Goal: Navigation & Orientation: Find specific page/section

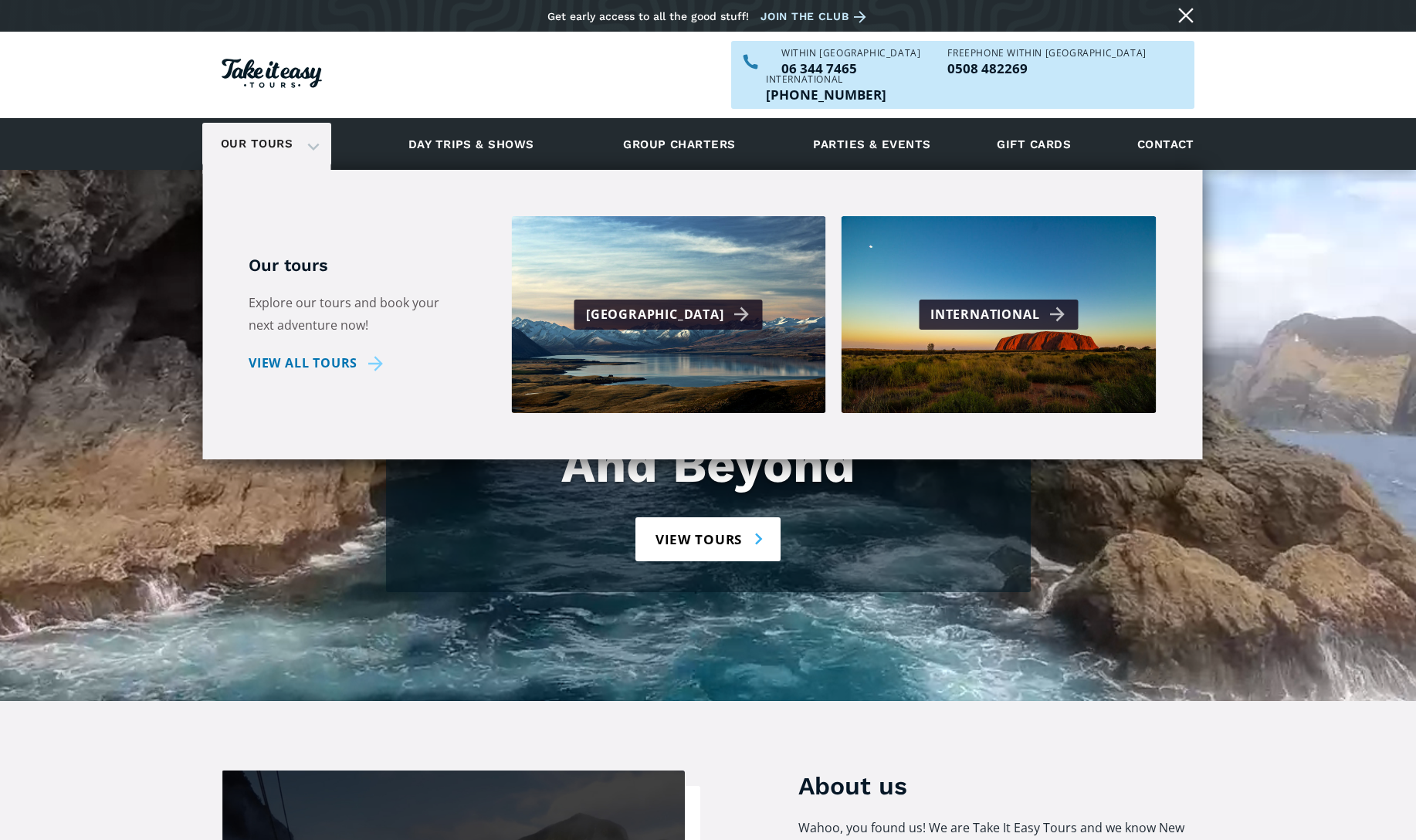
click at [306, 123] on div "Our tours" at bounding box center [267, 144] width 129 height 43
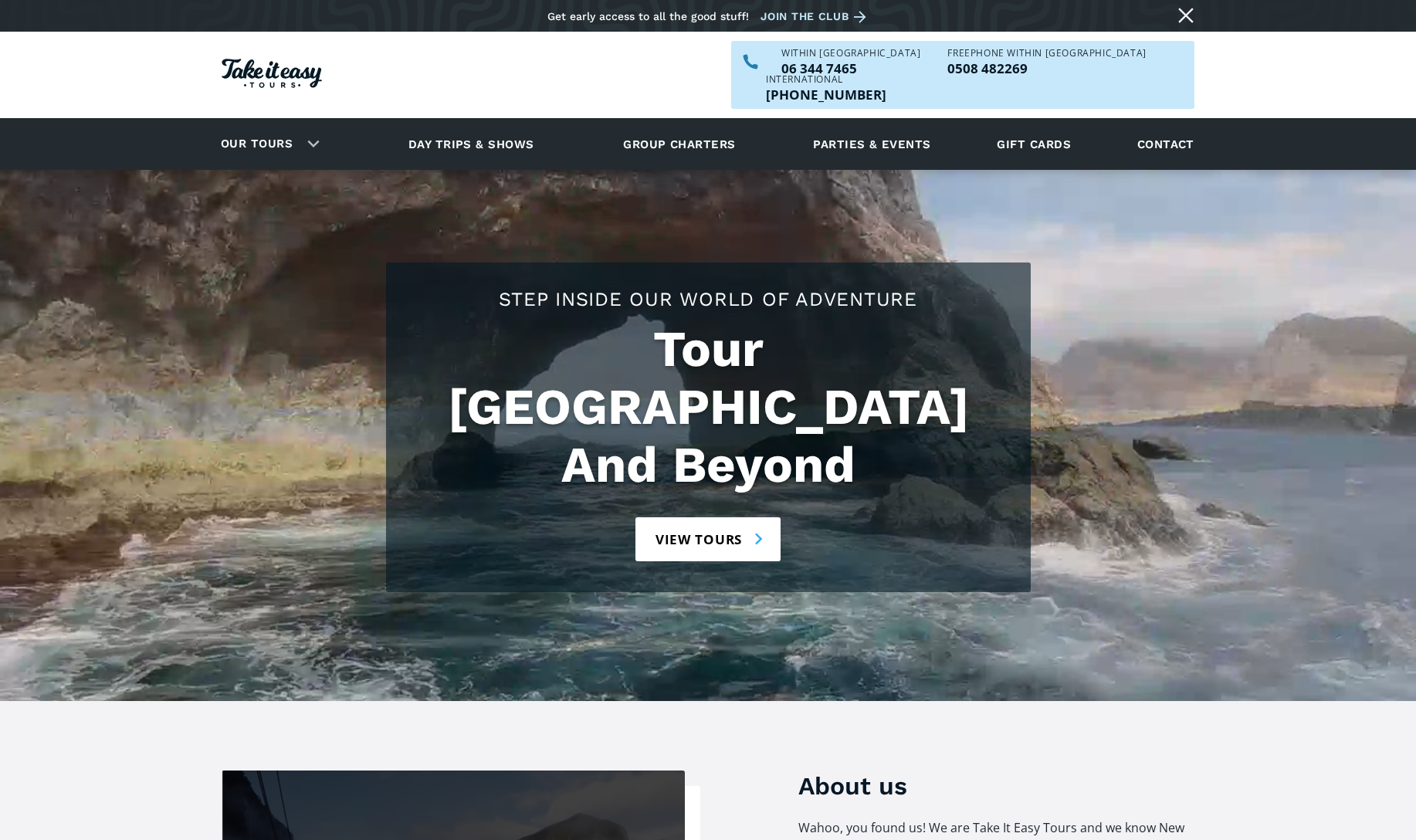
click at [306, 123] on div "Our tours" at bounding box center [267, 144] width 129 height 43
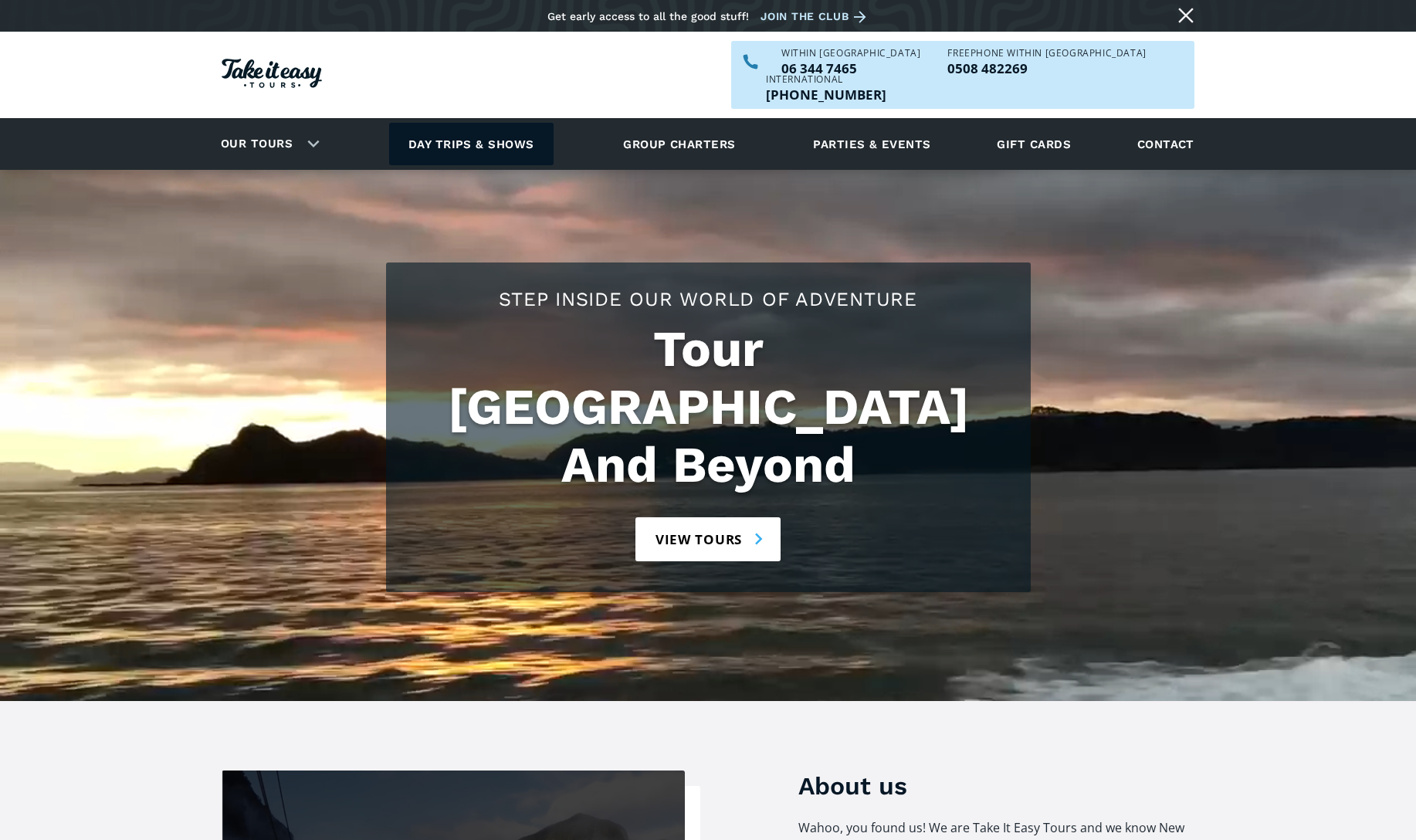
click at [460, 123] on link "Day trips & shows" at bounding box center [471, 144] width 165 height 43
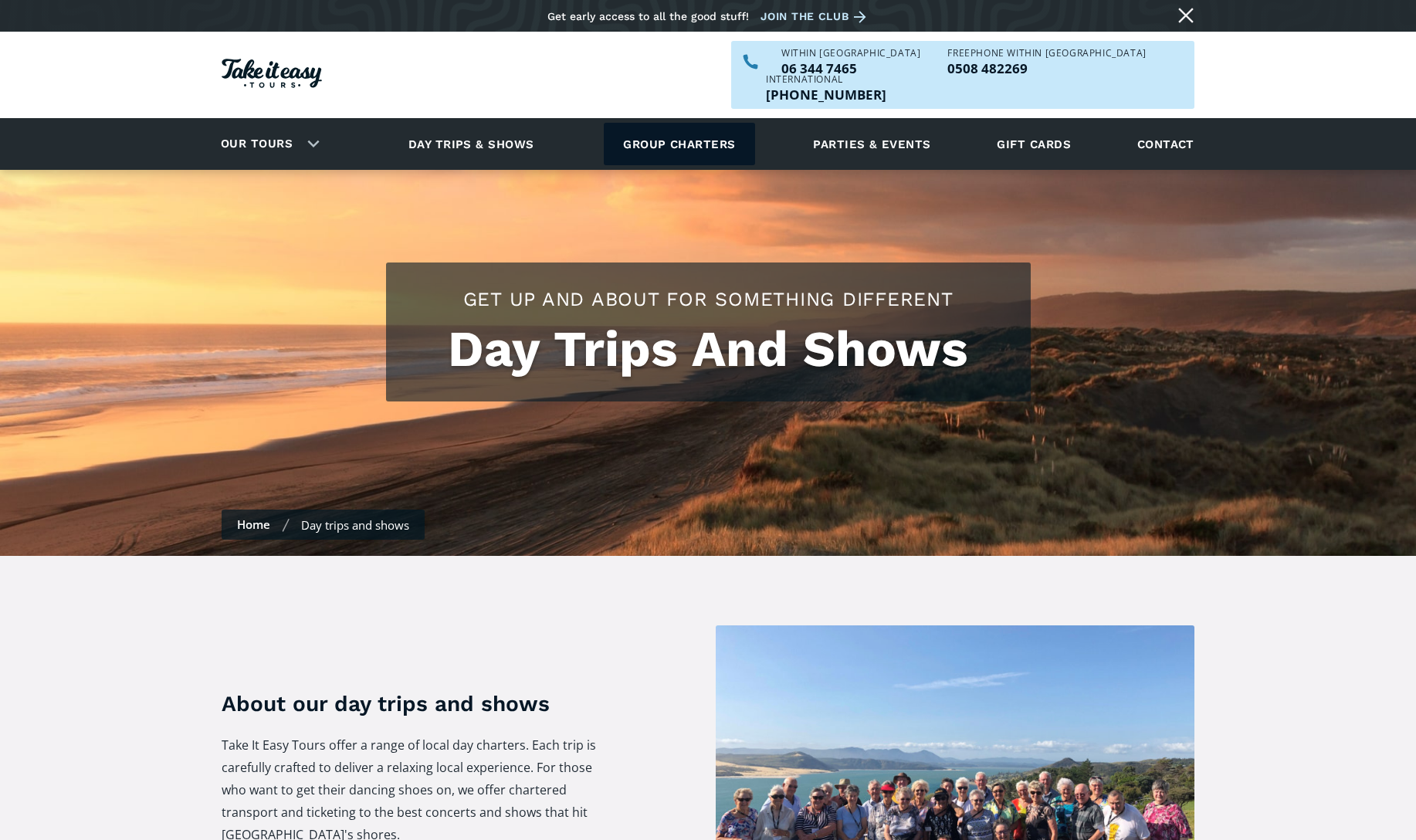
click at [670, 123] on link "Group charters" at bounding box center [679, 144] width 150 height 43
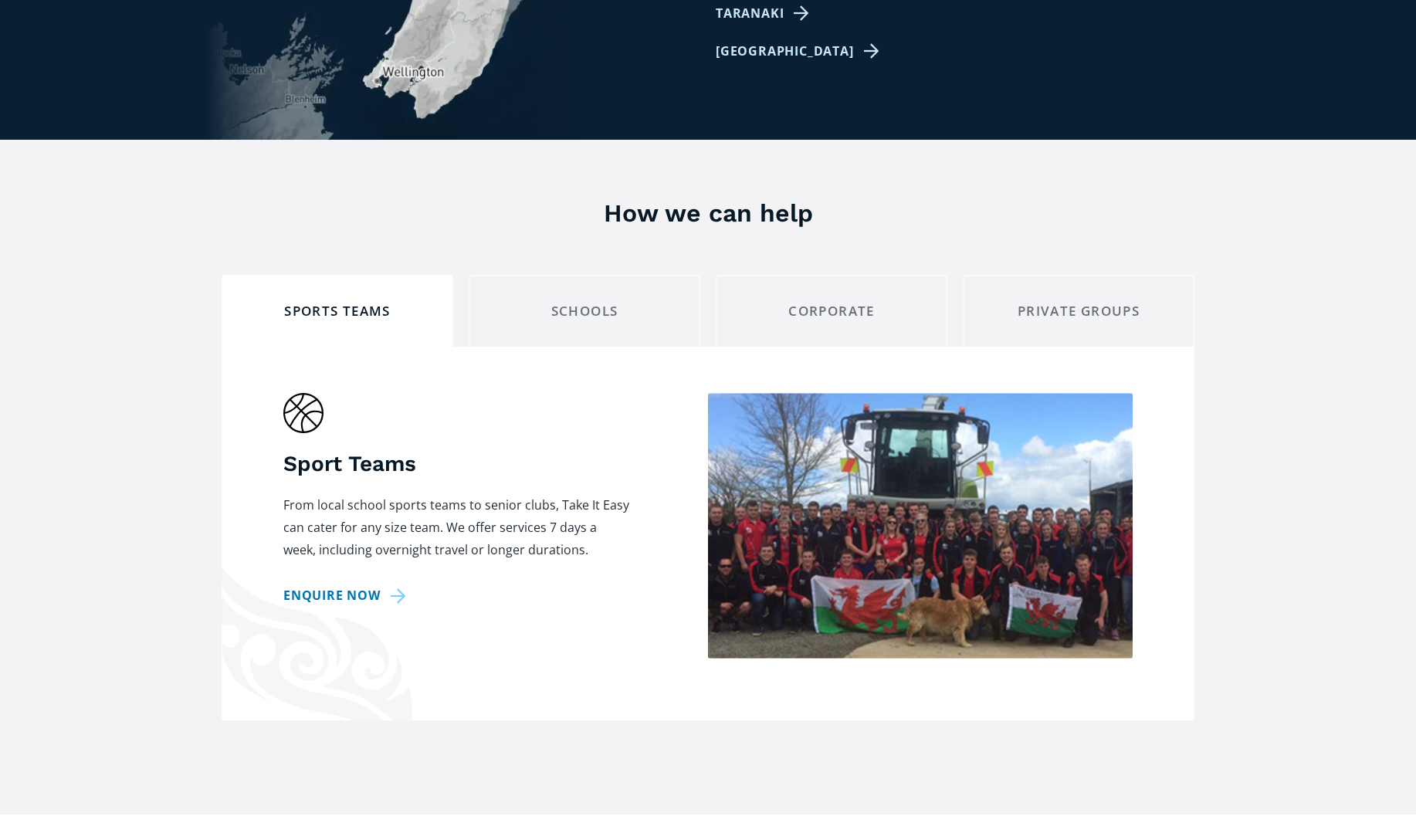
scroll to position [1155, 0]
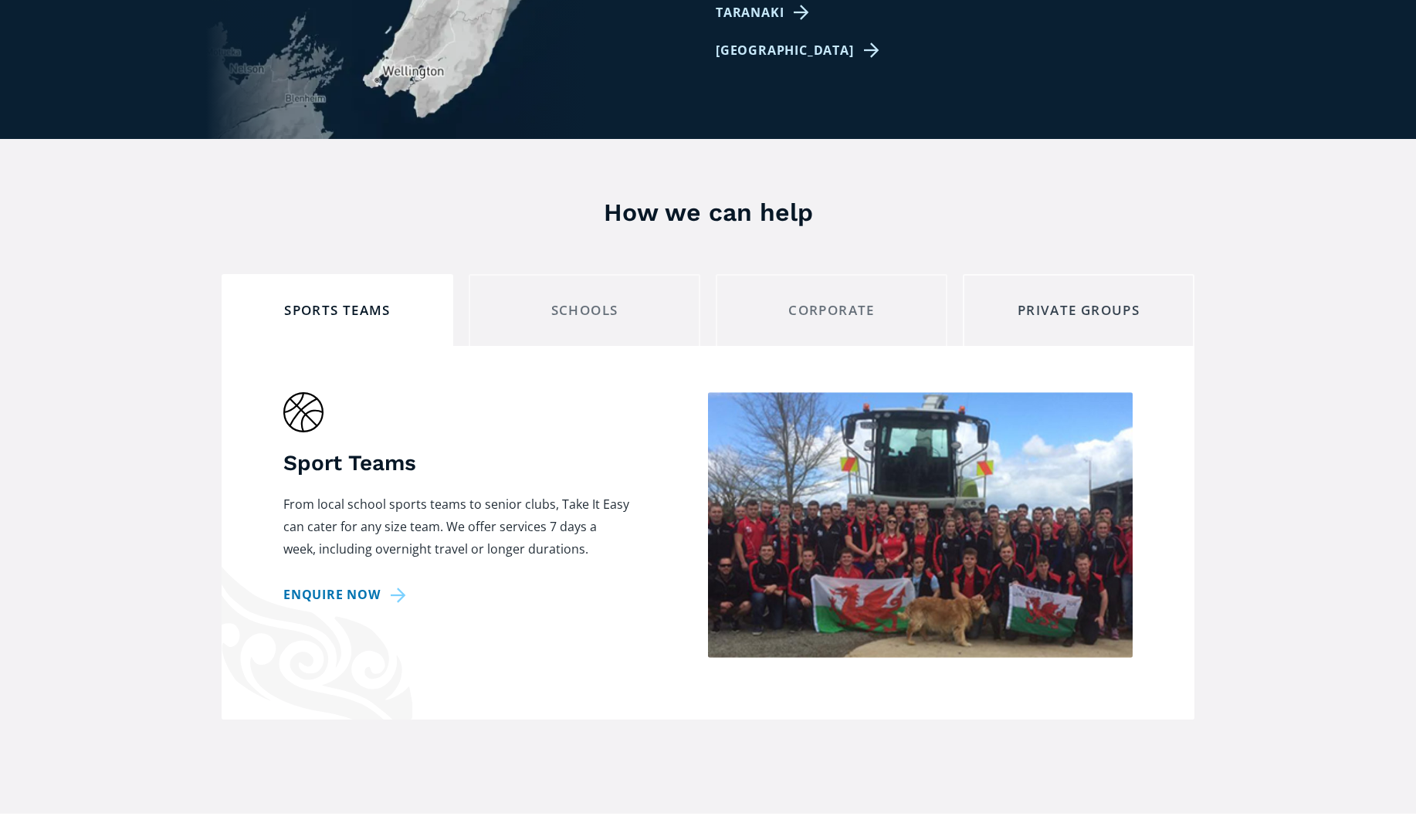
click at [1049, 299] on div "private groups" at bounding box center [1079, 310] width 206 height 24
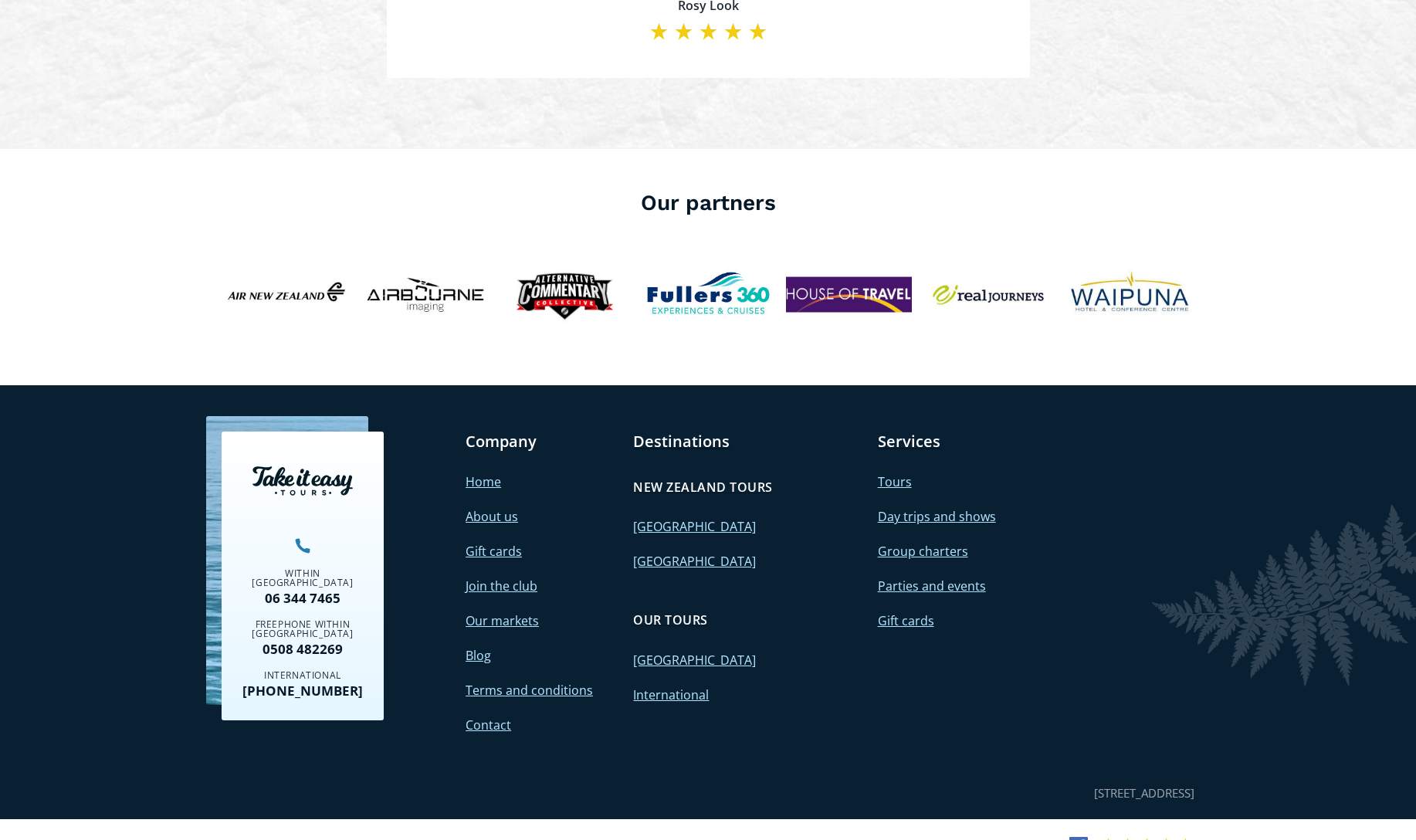
scroll to position [3765, 0]
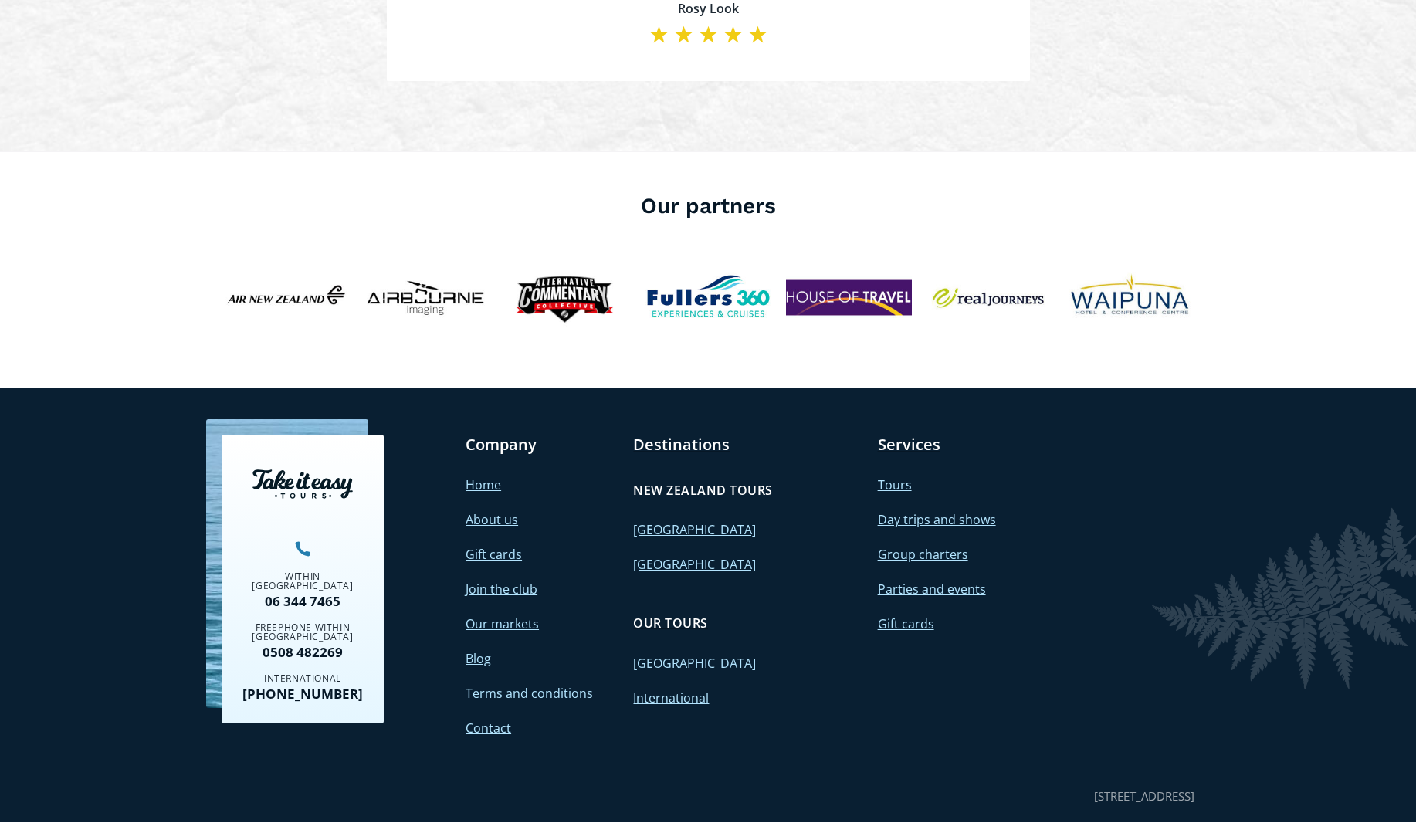
click at [481, 511] on link "About us" at bounding box center [492, 520] width 53 height 17
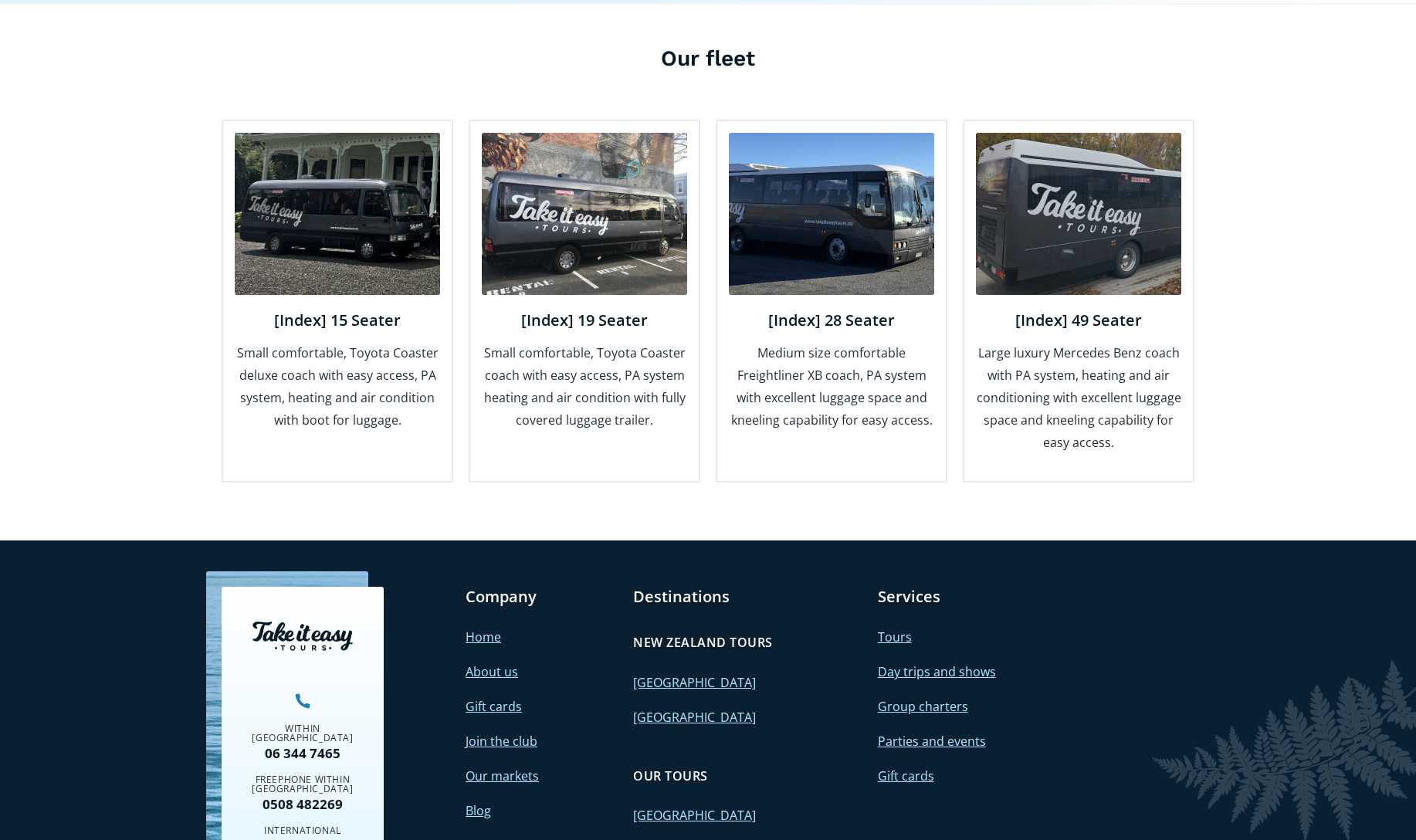
scroll to position [2006, 0]
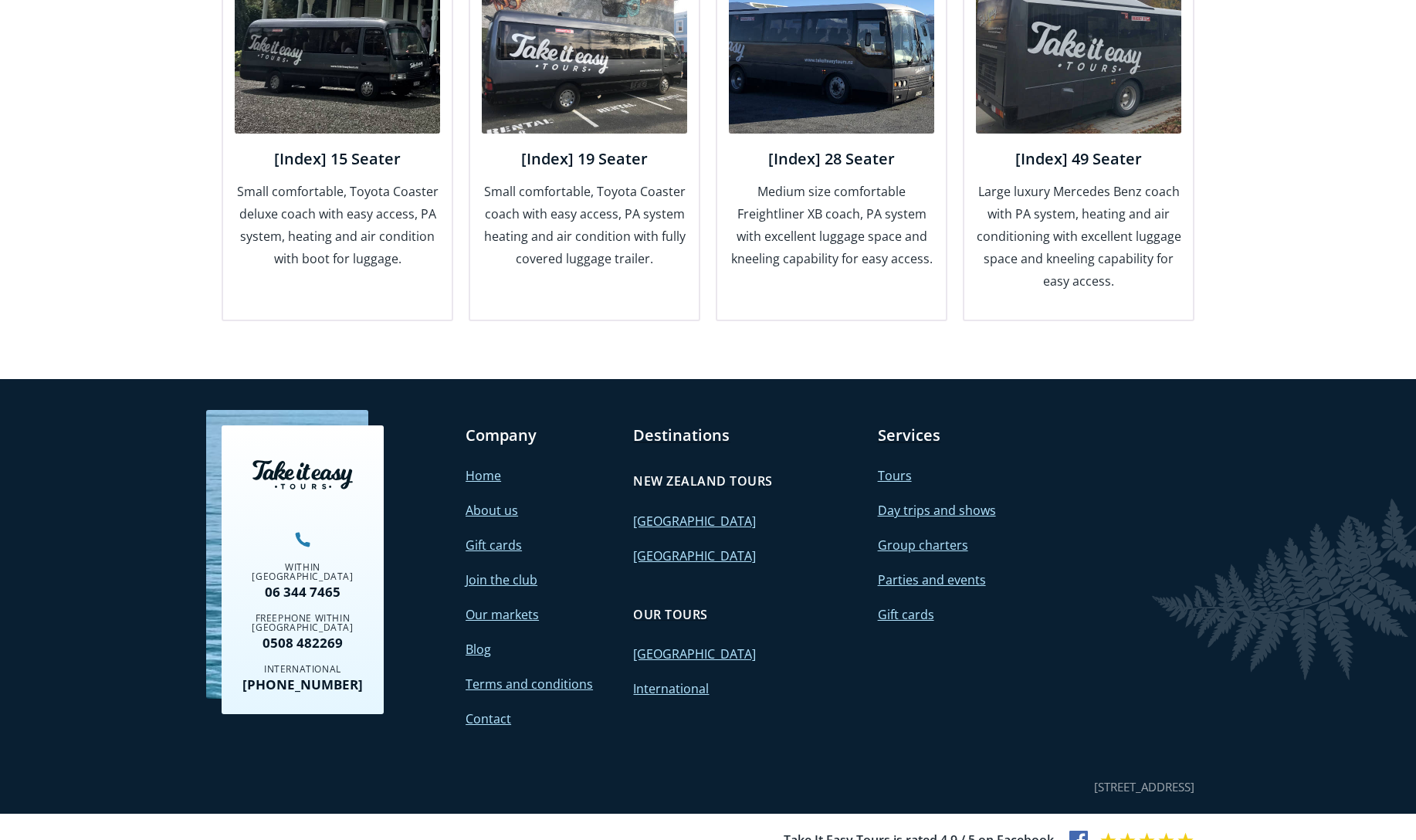
click at [886, 537] on link "Group charters" at bounding box center [923, 545] width 90 height 17
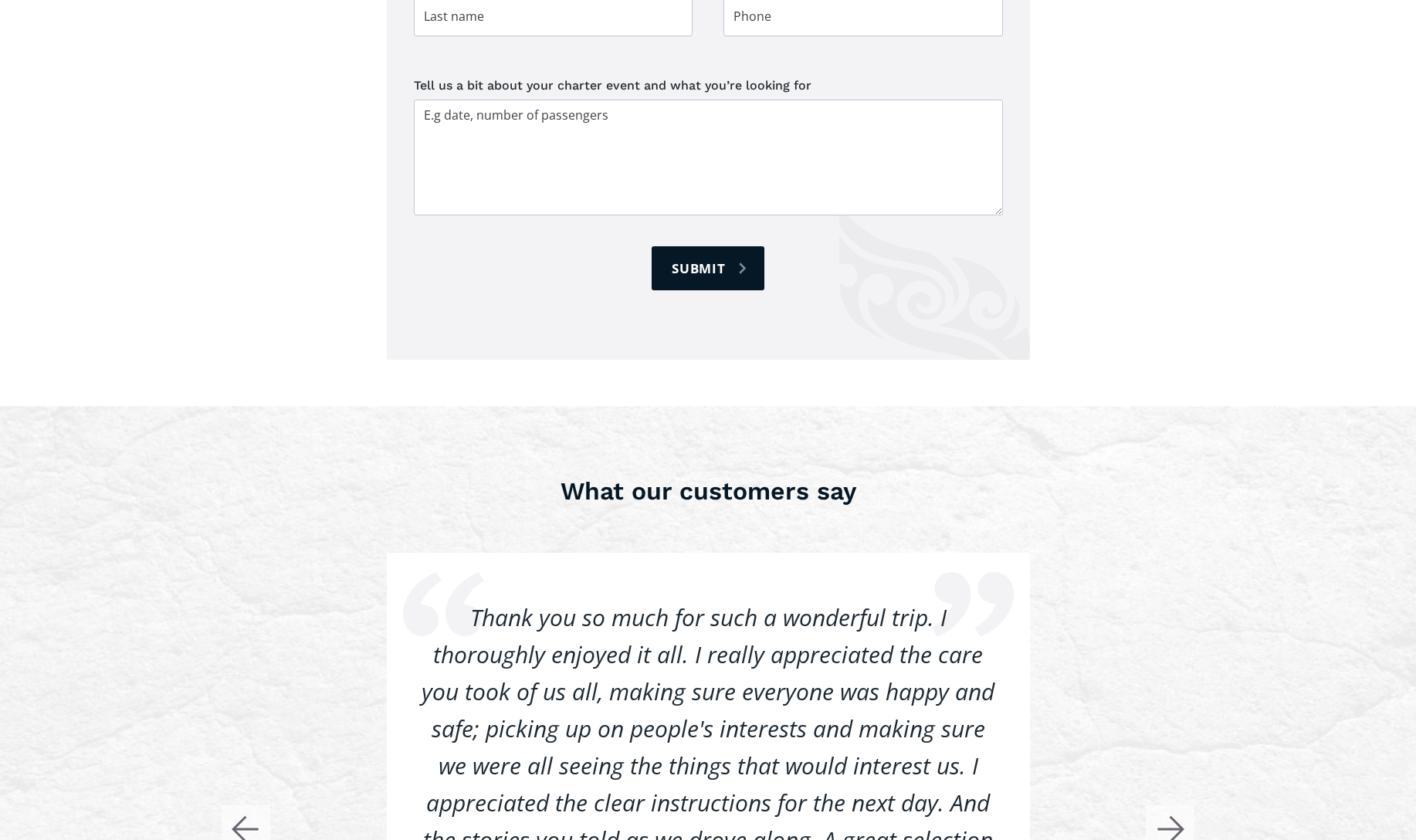
scroll to position [3004, 0]
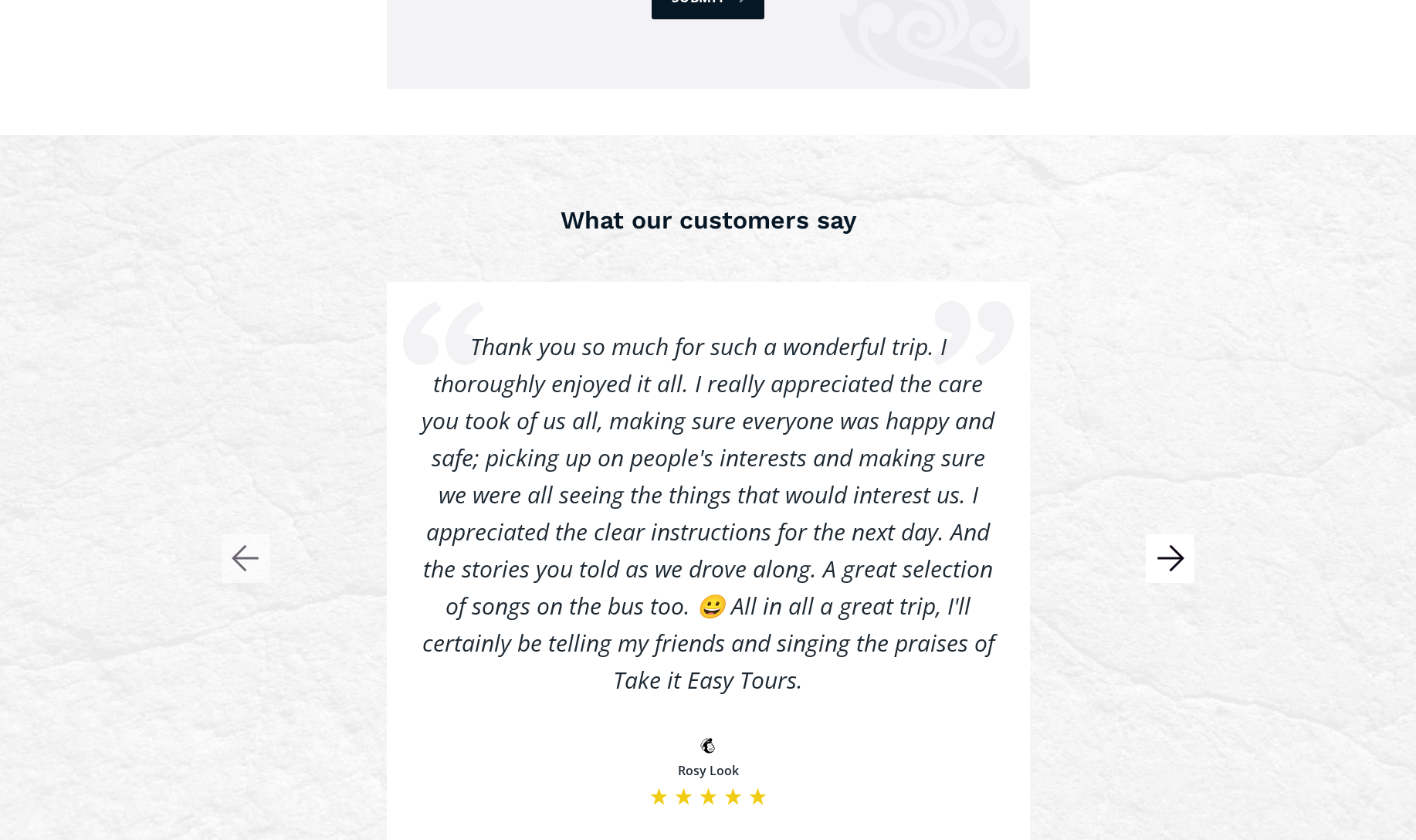
click at [1190, 534] on rect "button" at bounding box center [1169, 558] width 48 height 48
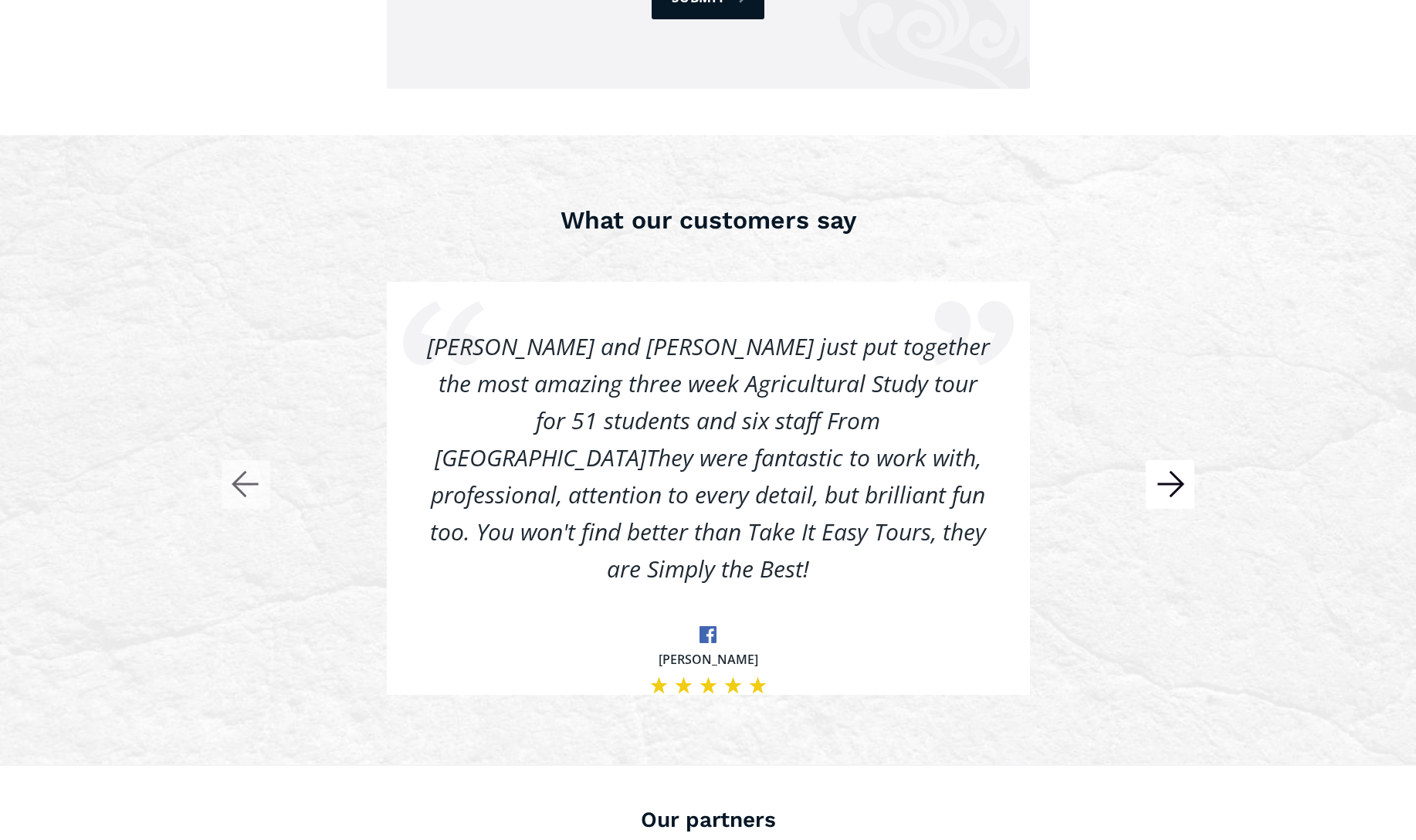
click at [1171, 462] on rect "button" at bounding box center [1169, 484] width 48 height 48
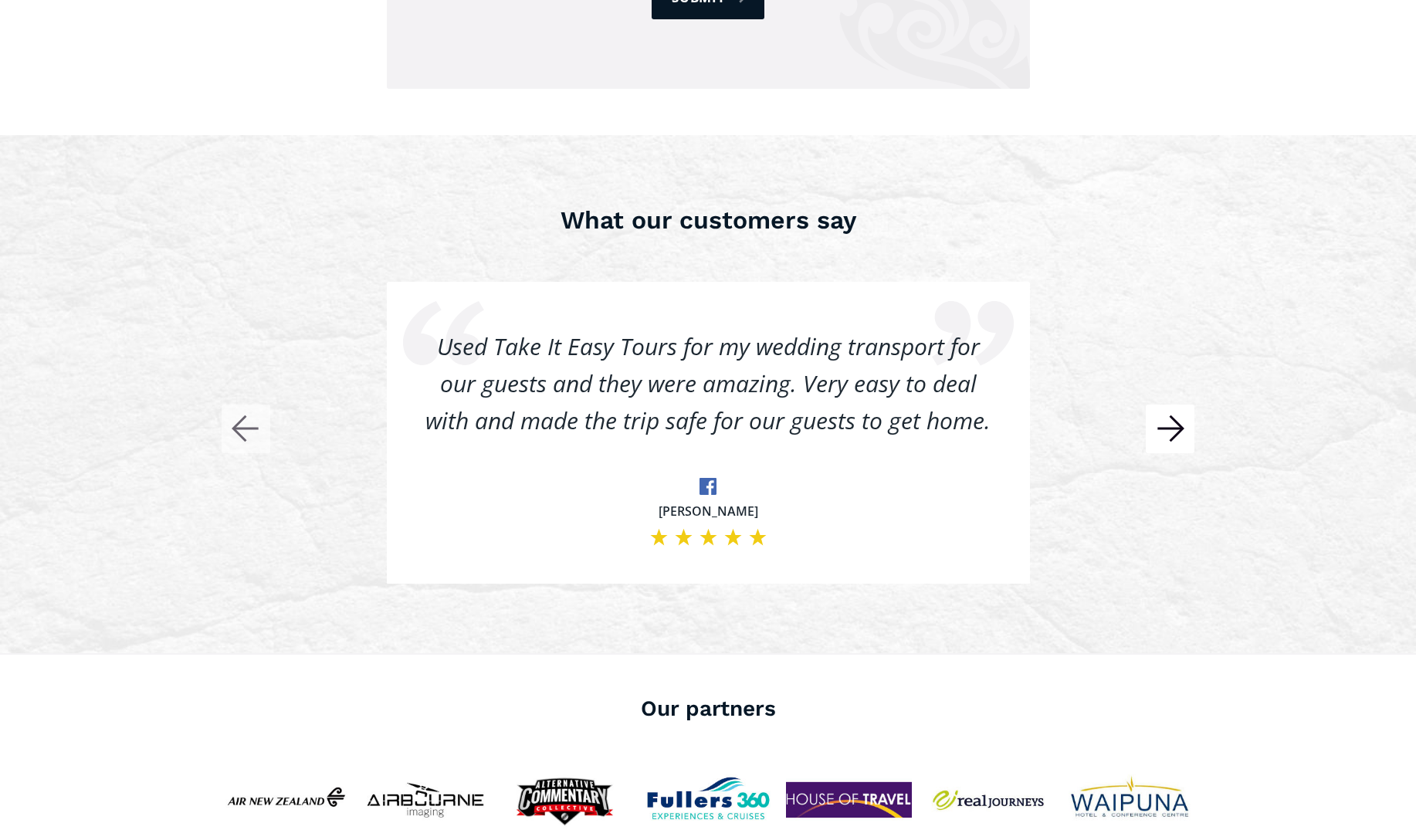
click at [1171, 462] on div "We have just returned home from the most awesome holiday tour with Jason. We ha…" at bounding box center [708, 433] width 973 height 303
click at [1164, 407] on rect "button" at bounding box center [1169, 429] width 48 height 48
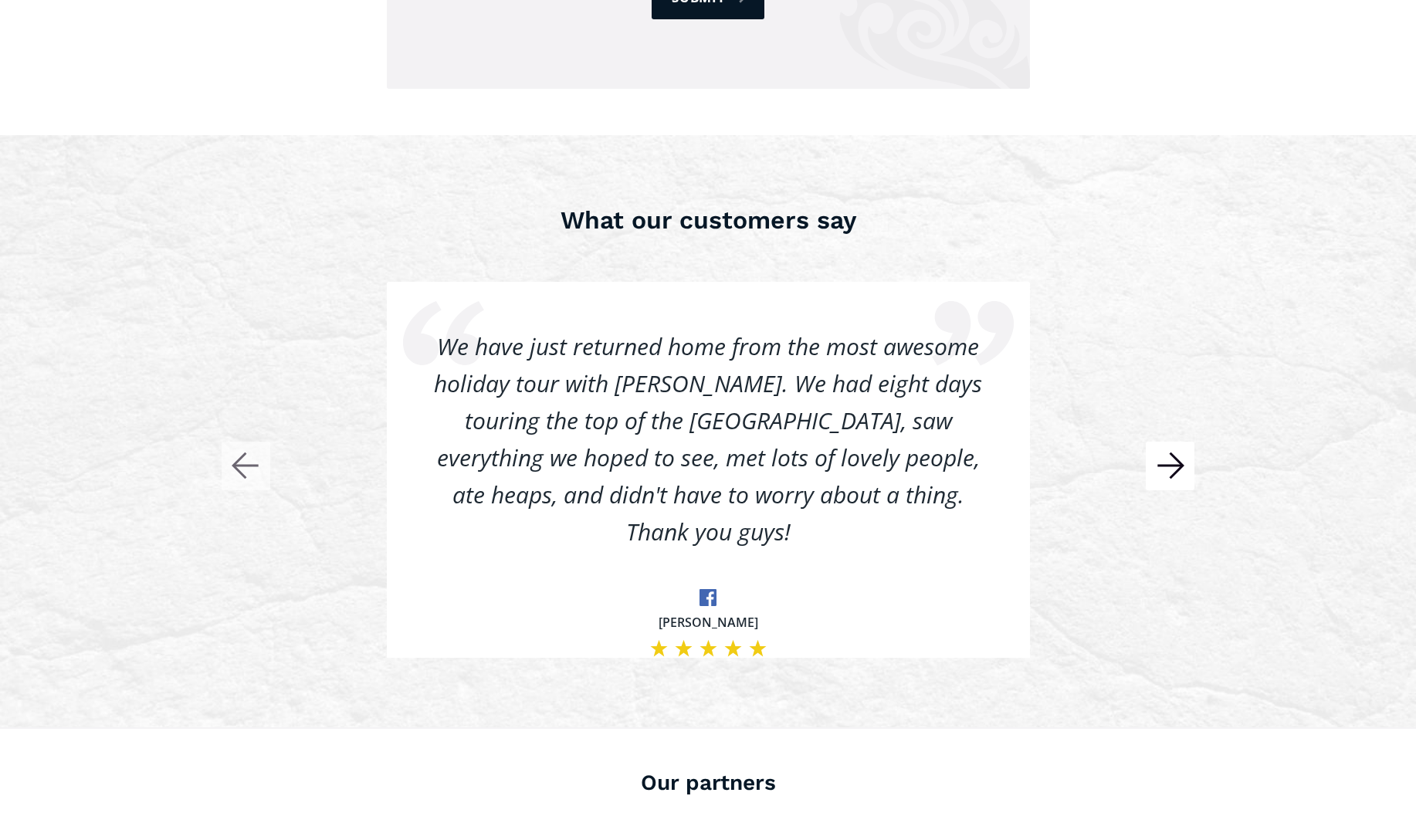
click at [1164, 407] on div "We have just returned home from the most awesome holiday tour with Jason. We ha…" at bounding box center [708, 471] width 973 height 377
click at [1167, 466] on icon "button" at bounding box center [1170, 466] width 25 height 0
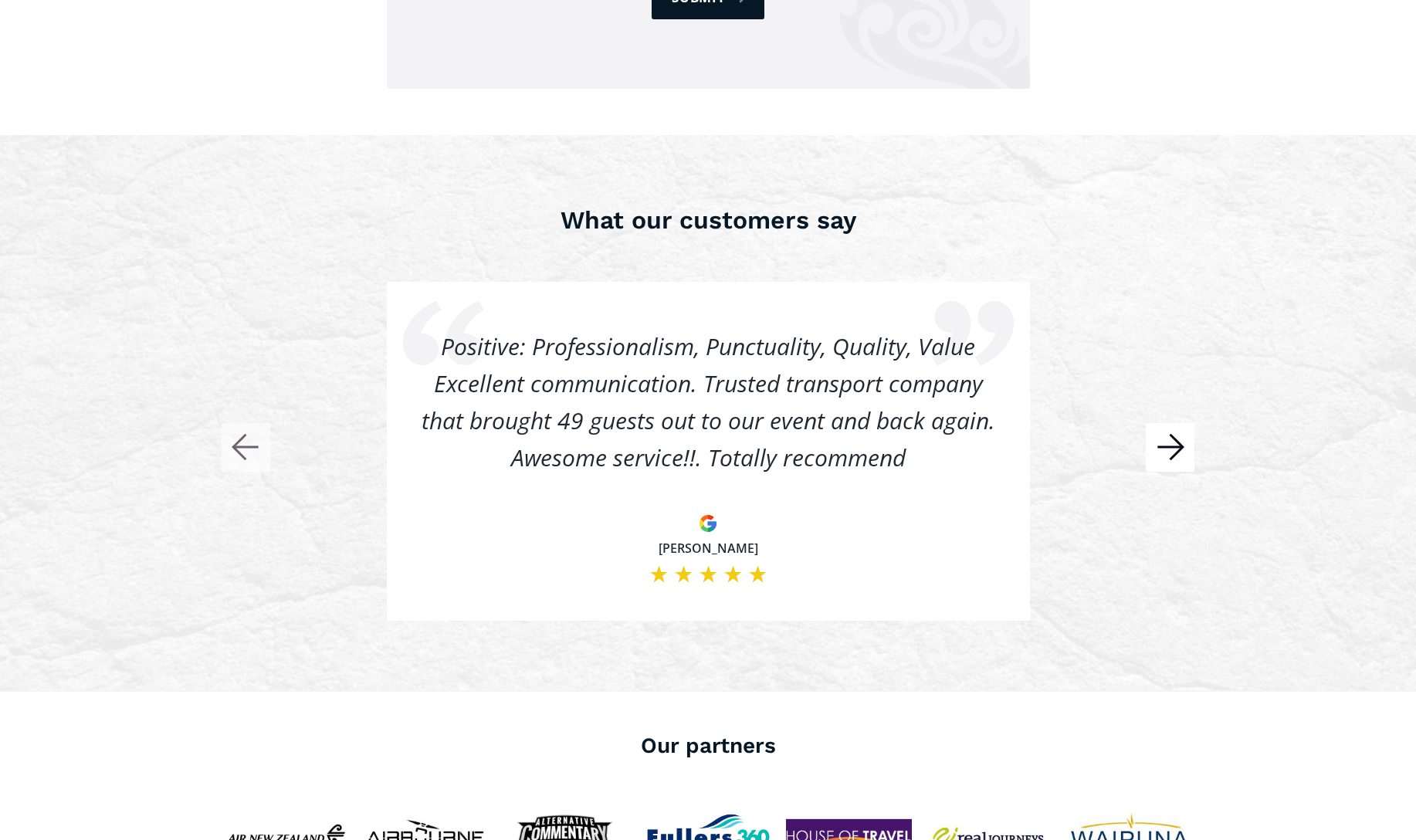
click at [1167, 437] on rect "button" at bounding box center [1169, 447] width 48 height 48
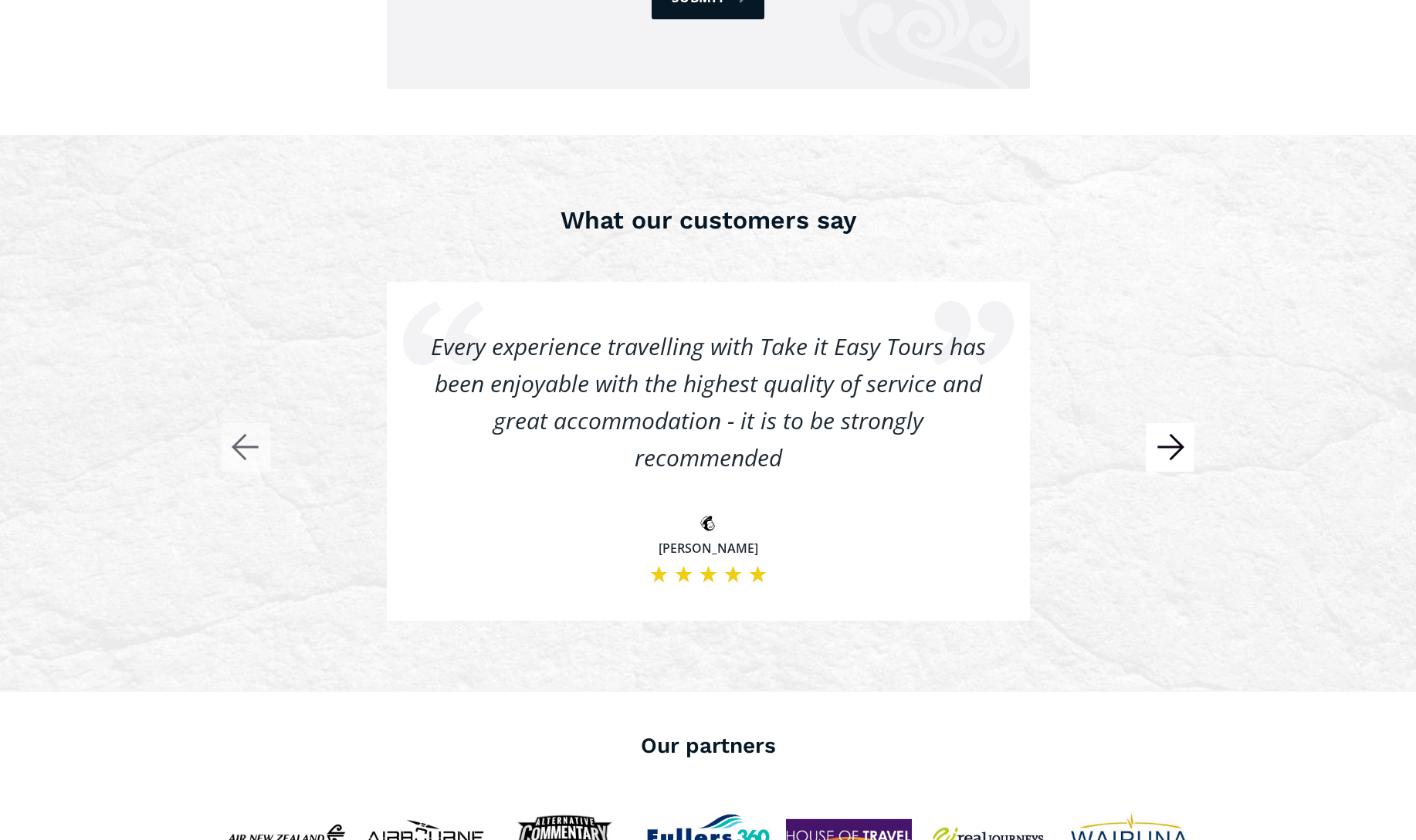
click at [1167, 437] on rect "button" at bounding box center [1169, 447] width 48 height 48
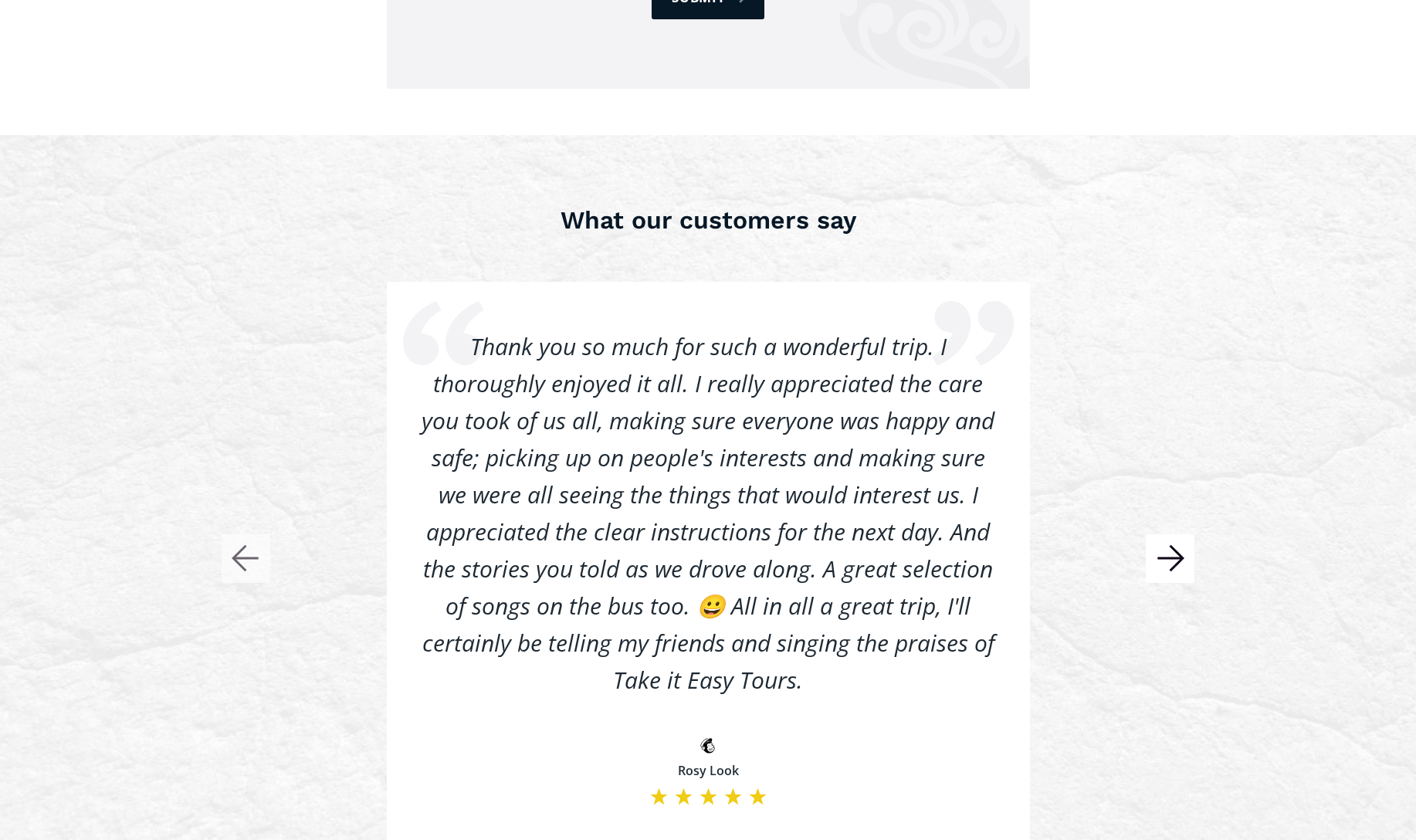
click at [1168, 538] on rect "button" at bounding box center [1169, 558] width 48 height 48
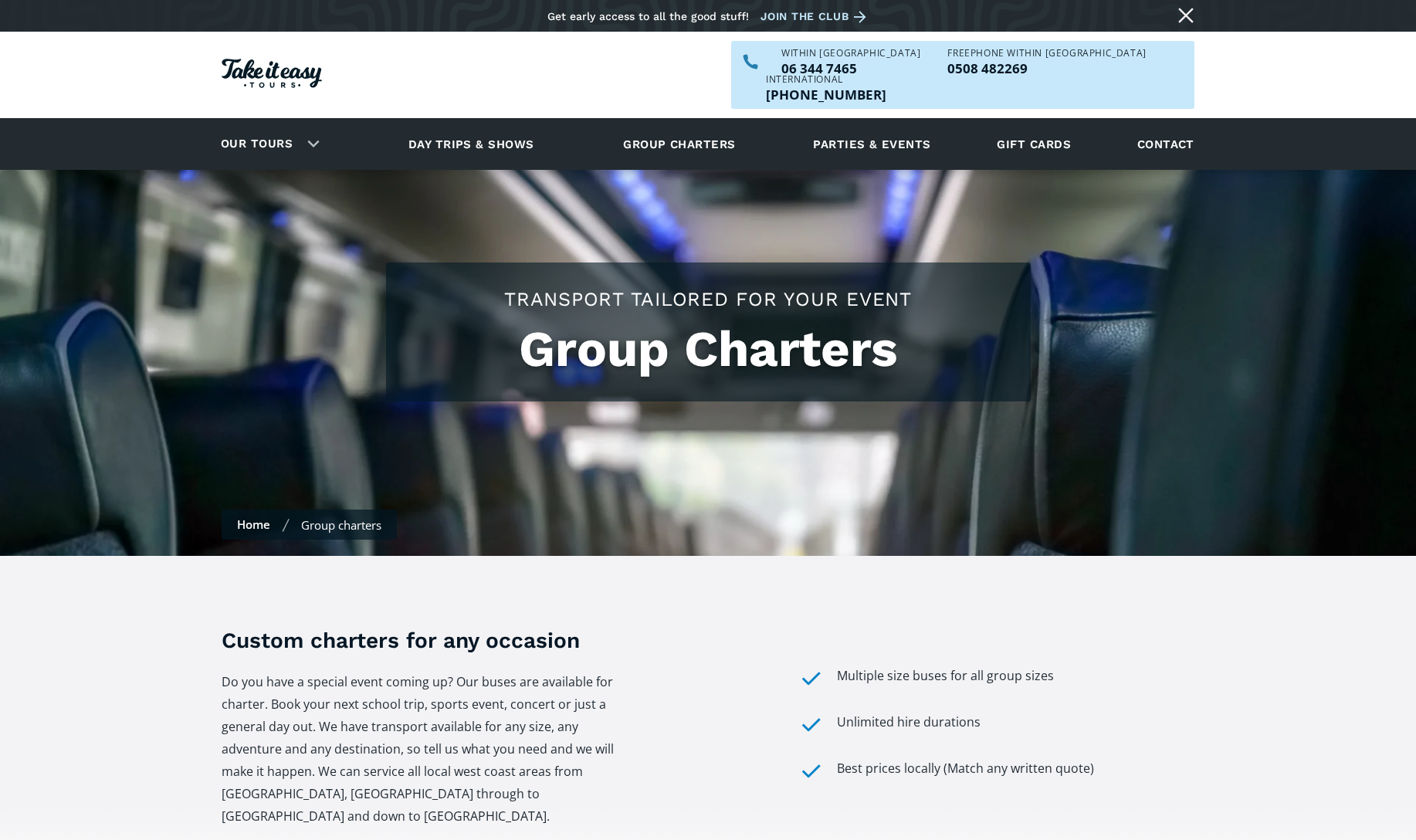
scroll to position [0, 0]
click at [669, 123] on link "Group charters" at bounding box center [679, 144] width 150 height 43
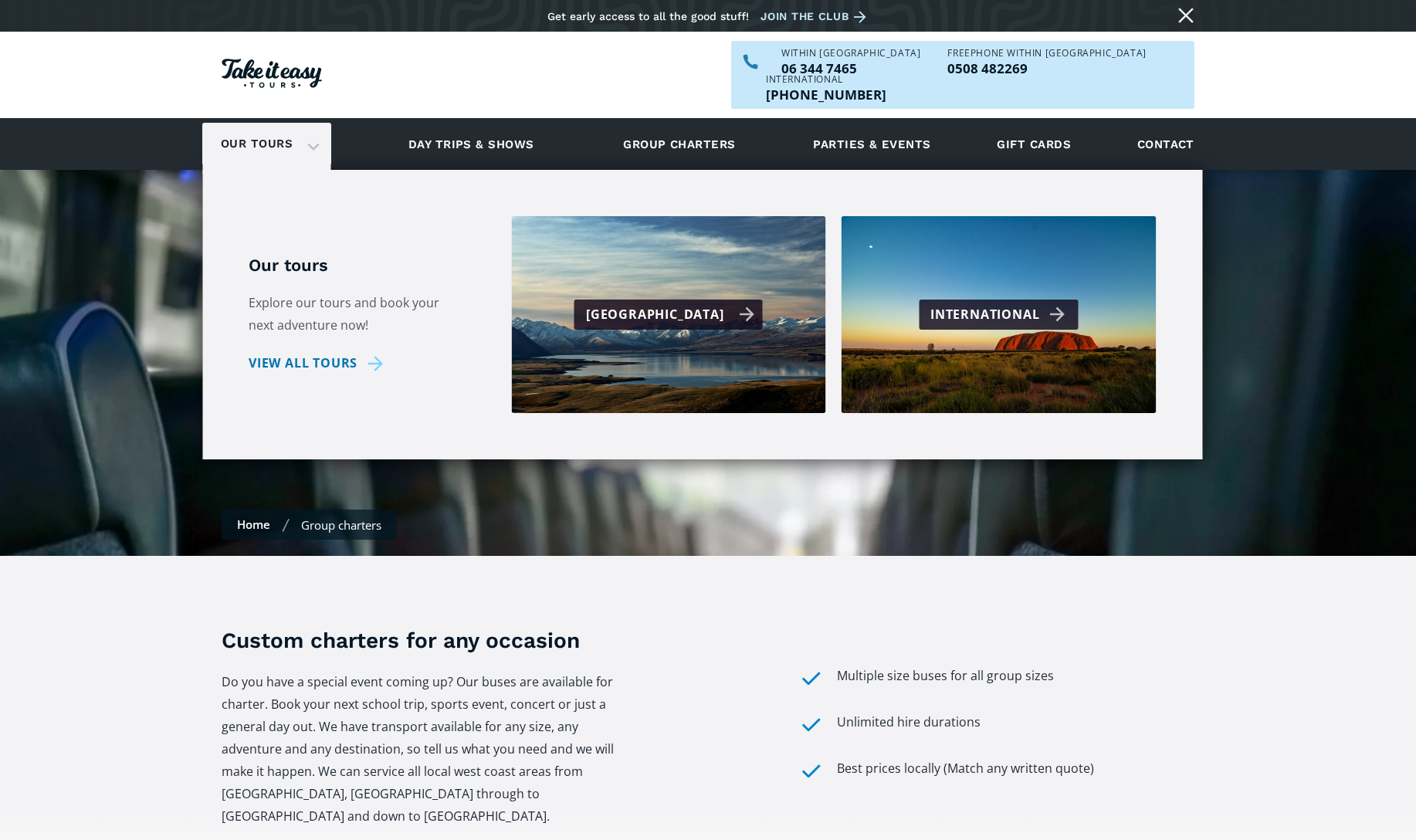
click at [652, 303] on div "[GEOGRAPHIC_DATA]" at bounding box center [671, 314] width 169 height 23
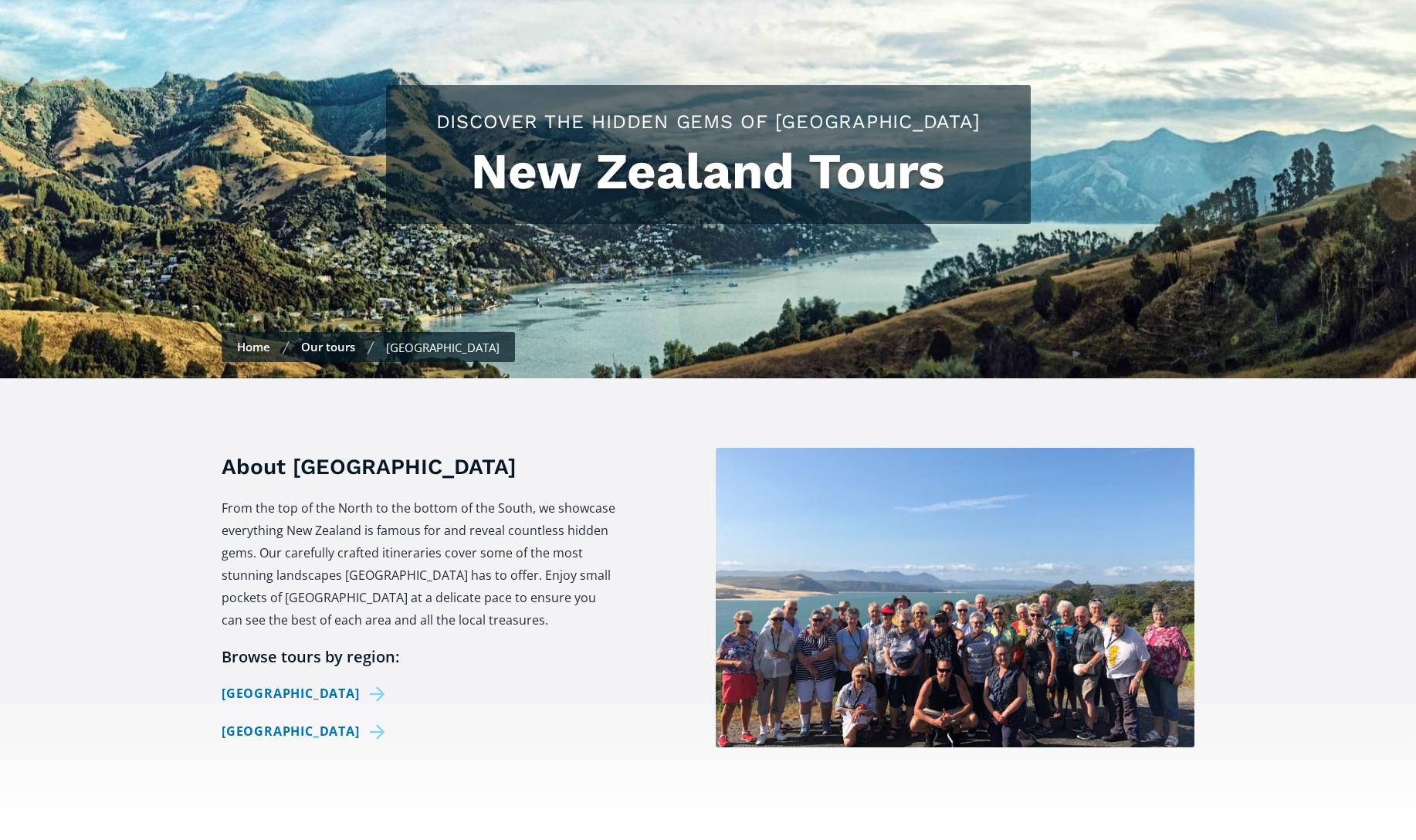
checkbox input "true"
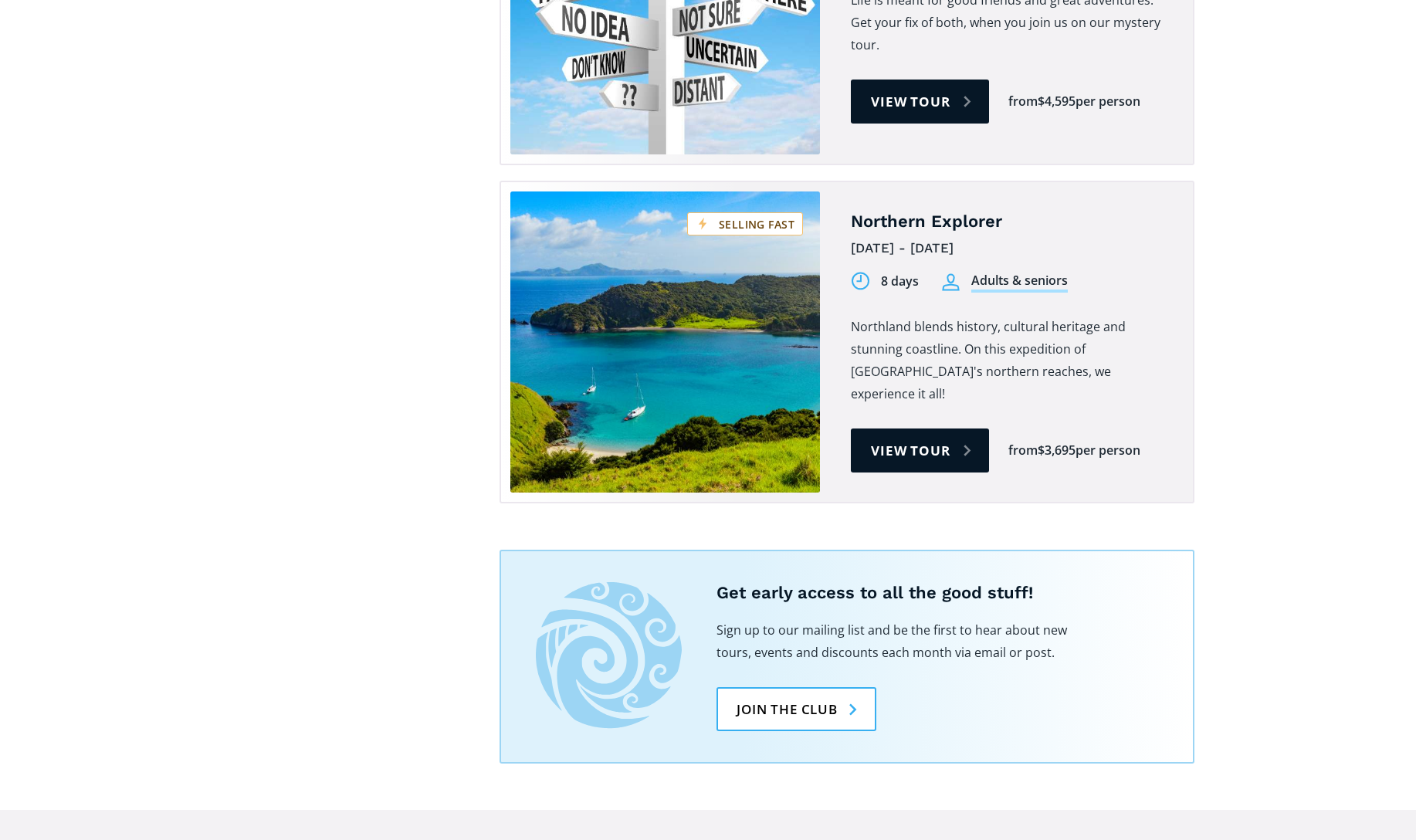
scroll to position [3571, 0]
